Goal: Navigation & Orientation: Find specific page/section

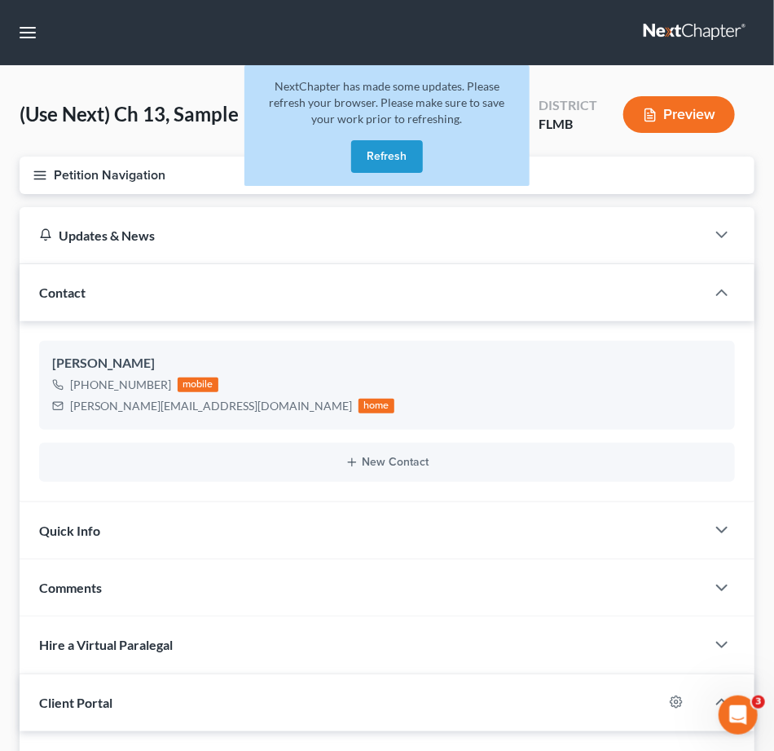
click at [387, 152] on button "Refresh" at bounding box center [387, 156] width 72 height 33
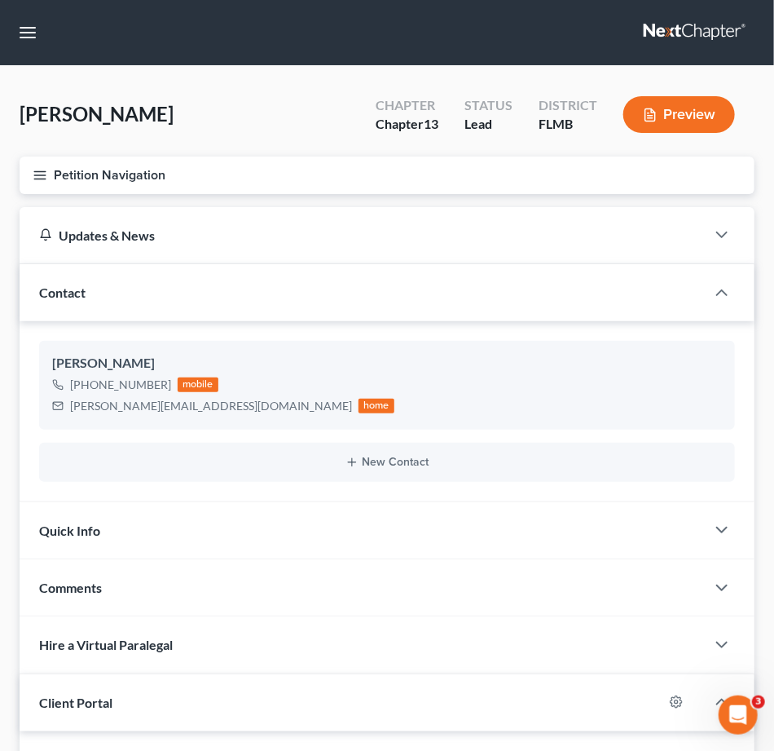
click at [688, 29] on link at bounding box center [696, 32] width 104 height 29
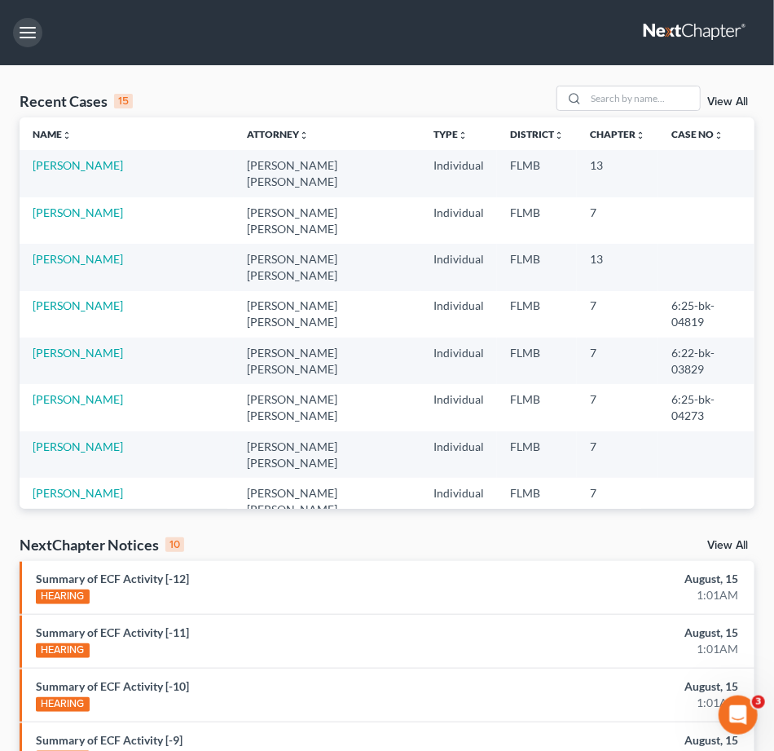
click at [33, 36] on button "button" at bounding box center [27, 32] width 29 height 29
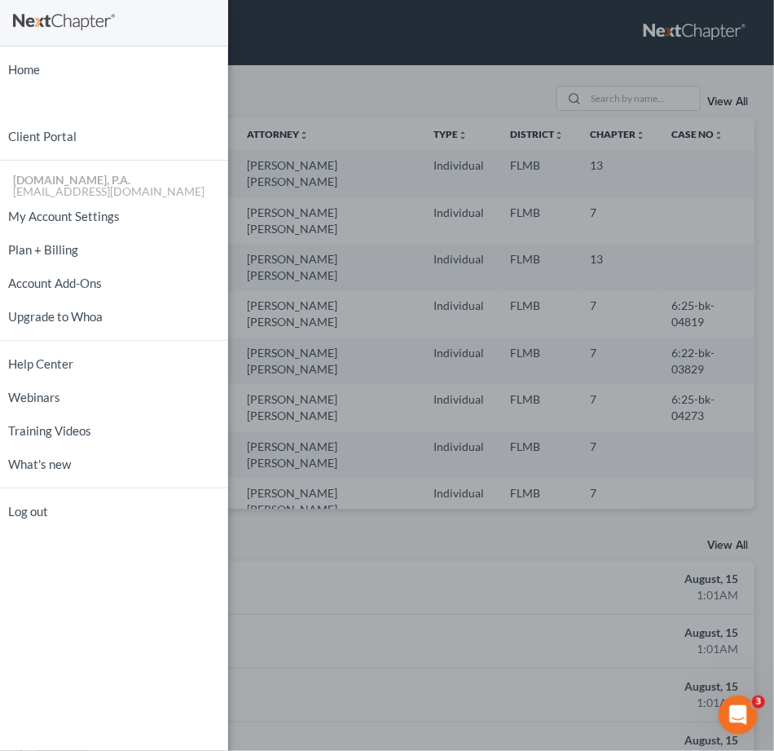
click at [389, 41] on div "Home New Case Client Portal [DOMAIN_NAME], P.A. [EMAIL_ADDRESS][DOMAIN_NAME] My…" at bounding box center [387, 375] width 774 height 751
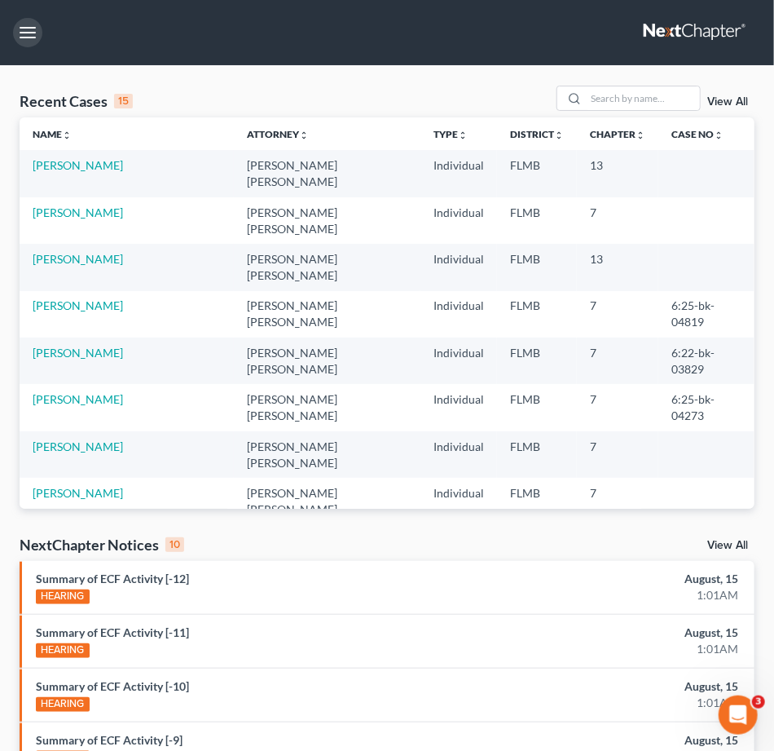
click at [29, 36] on button "button" at bounding box center [27, 32] width 29 height 29
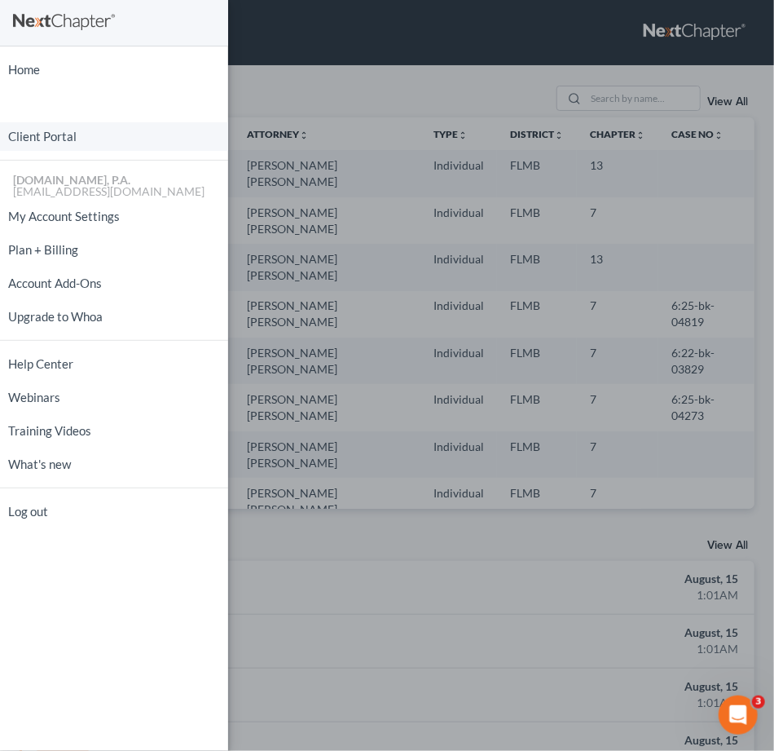
click at [37, 137] on link "Client Portal" at bounding box center [114, 136] width 228 height 29
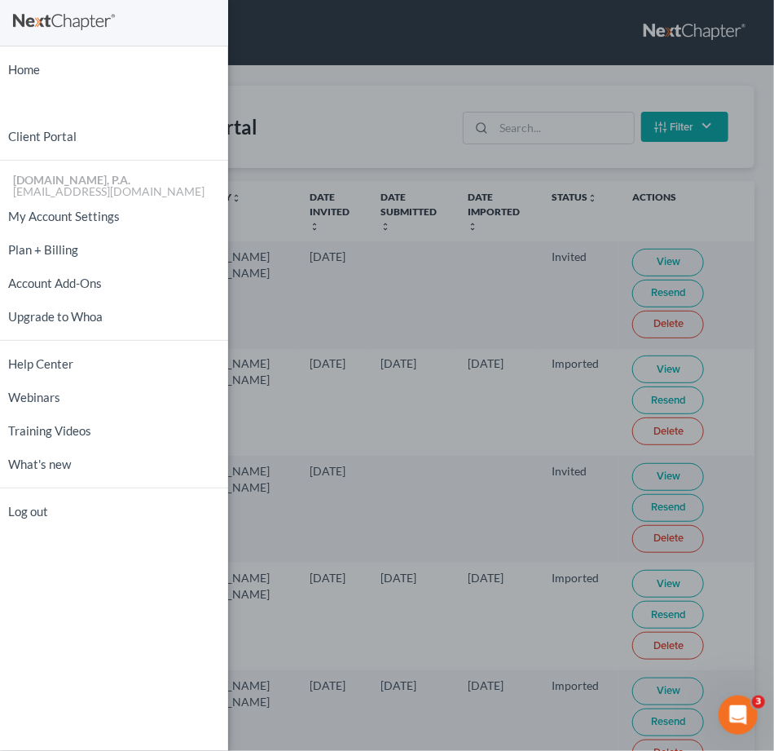
click at [558, 129] on div "Home New Case Client Portal [DOMAIN_NAME], P.A. [EMAIL_ADDRESS][DOMAIN_NAME] My…" at bounding box center [387, 375] width 774 height 751
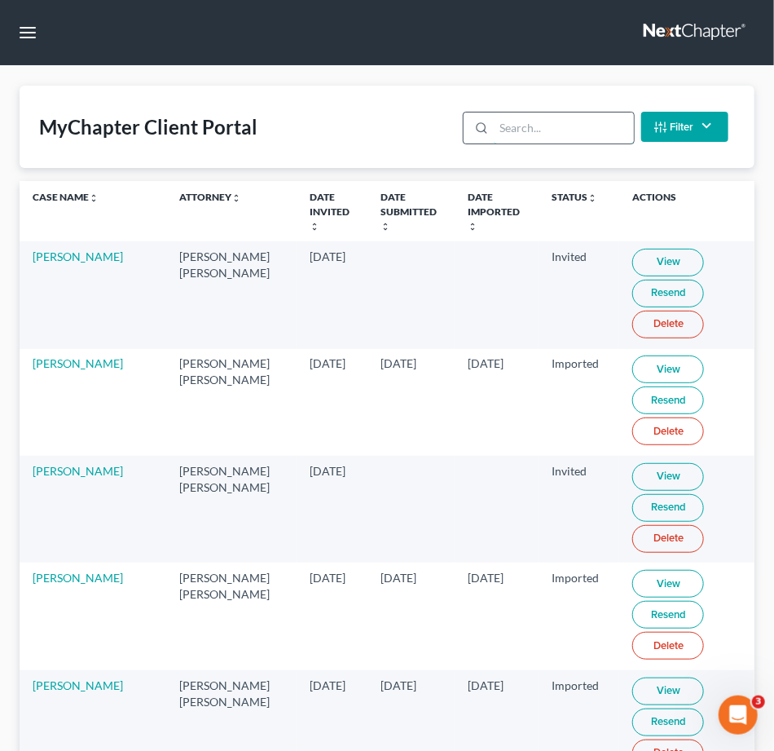
click at [532, 129] on input "search" at bounding box center [563, 128] width 139 height 31
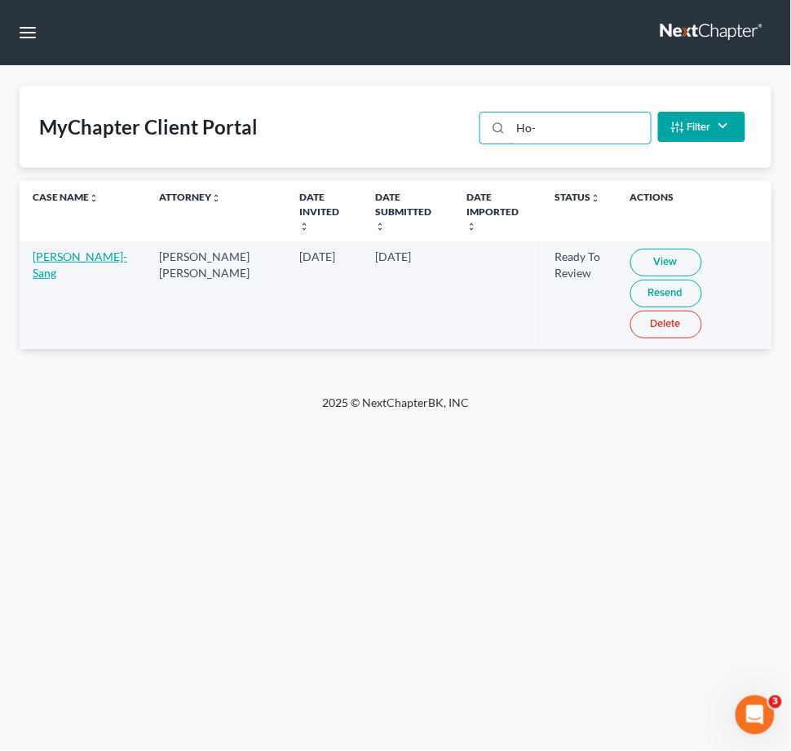
type input "Ho-"
click at [50, 249] on link "[PERSON_NAME]-Sang" at bounding box center [80, 264] width 95 height 30
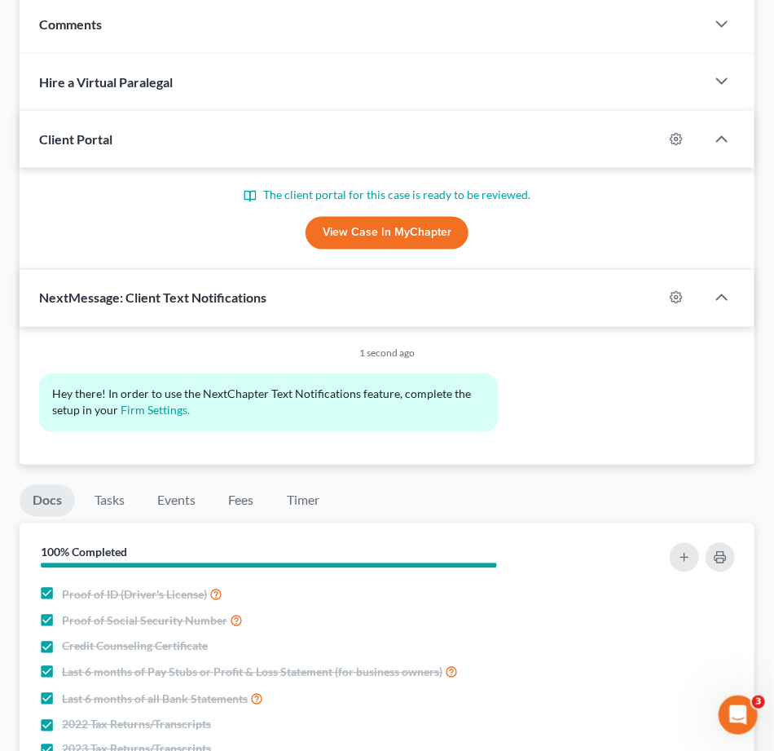
scroll to position [543, 0]
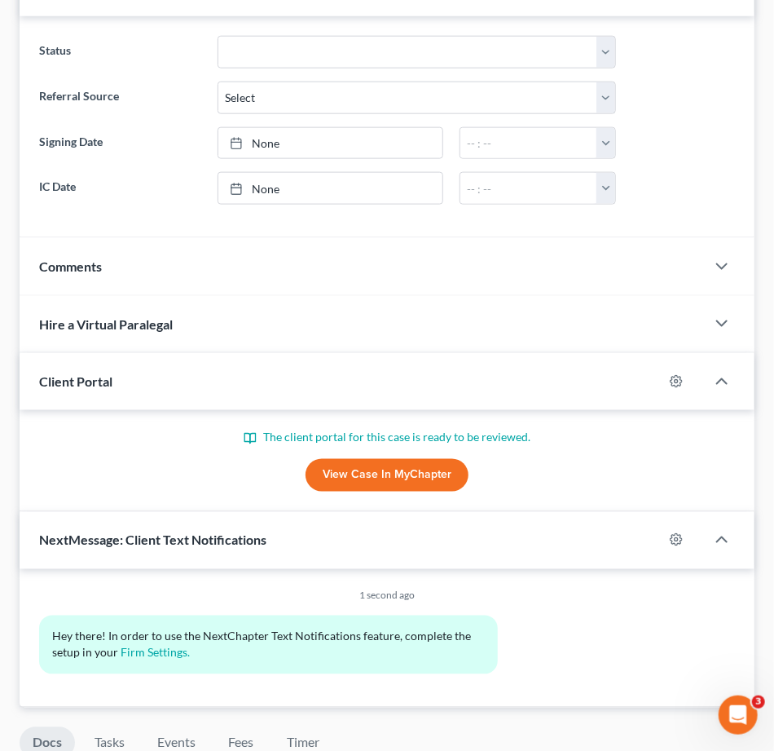
click at [382, 476] on link "View Case in MyChapter" at bounding box center [387, 475] width 163 height 33
